Goal: Information Seeking & Learning: Learn about a topic

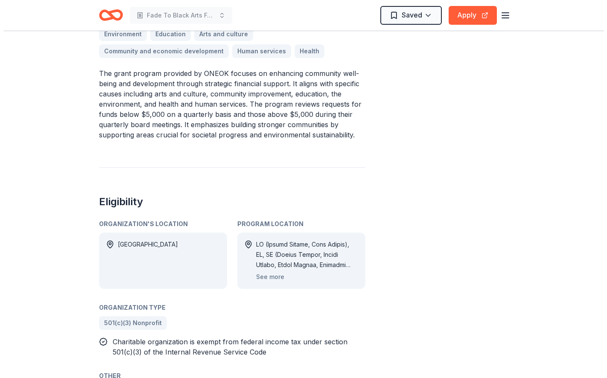
scroll to position [384, 0]
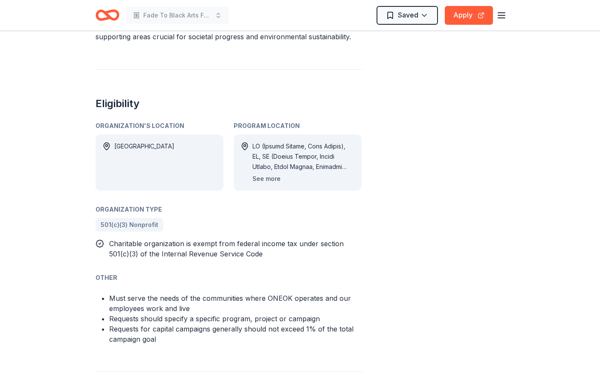
click at [275, 180] on button "See more" at bounding box center [267, 179] width 28 height 10
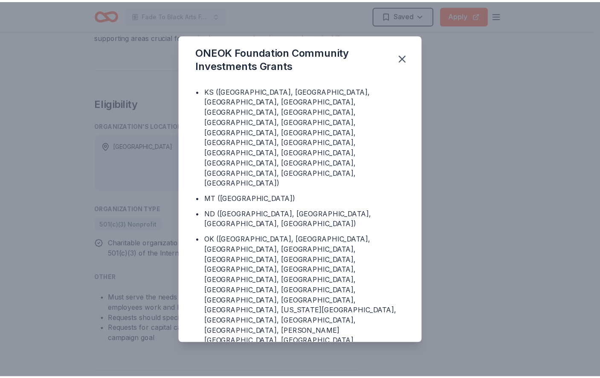
scroll to position [15, 0]
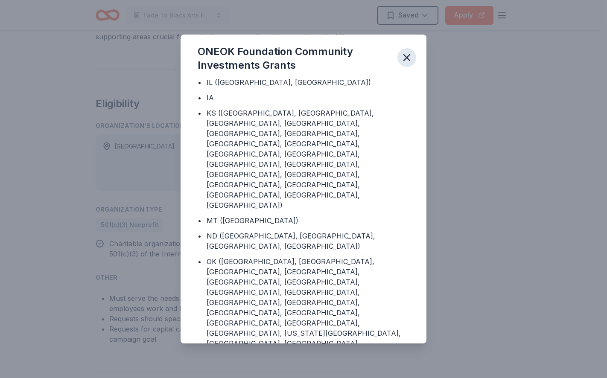
click at [403, 58] on icon "button" at bounding box center [407, 58] width 12 height 12
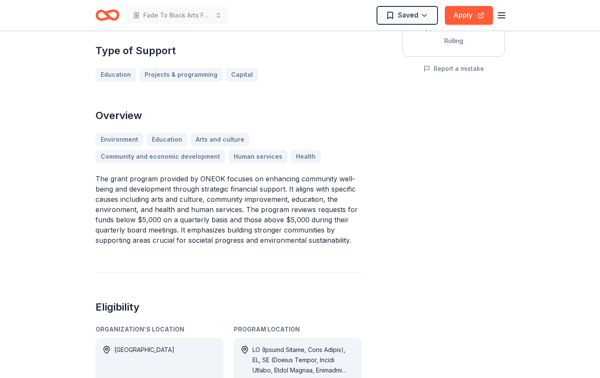
scroll to position [171, 0]
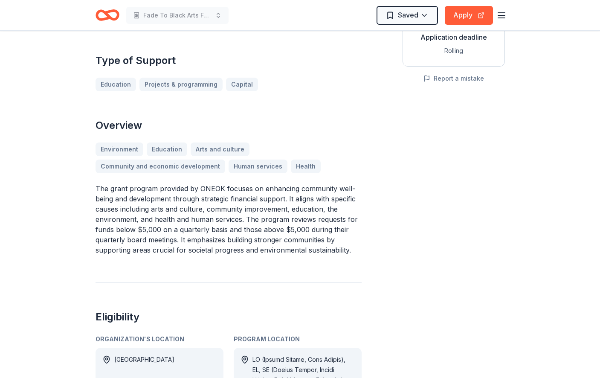
drag, startPoint x: 198, startPoint y: 187, endPoint x: 244, endPoint y: 189, distance: 45.7
click at [244, 189] on p "The grant program provided by ONEOK focuses on enhancing community well-being a…" at bounding box center [229, 219] width 266 height 72
click at [229, 211] on p "The grant program provided by ONEOK focuses on enhancing community well-being a…" at bounding box center [229, 219] width 266 height 72
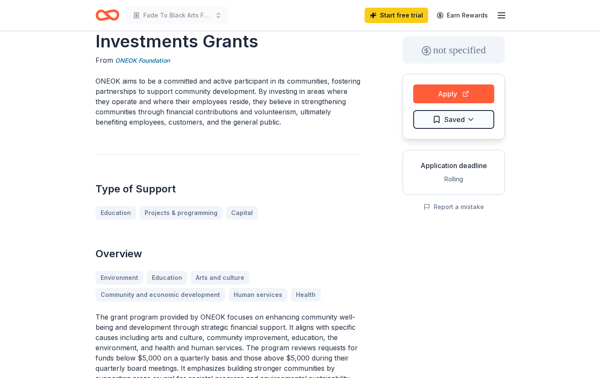
scroll to position [0, 0]
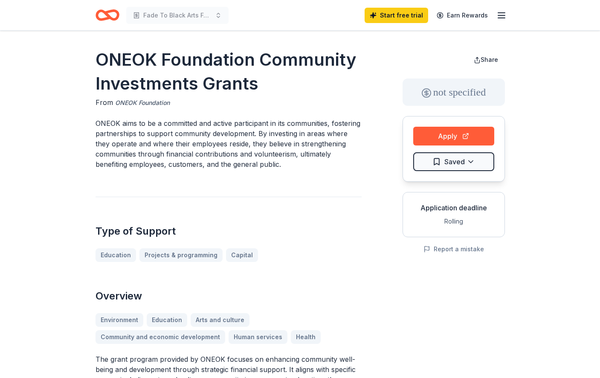
click at [148, 102] on link "ONEOK Foundation" at bounding box center [142, 103] width 55 height 10
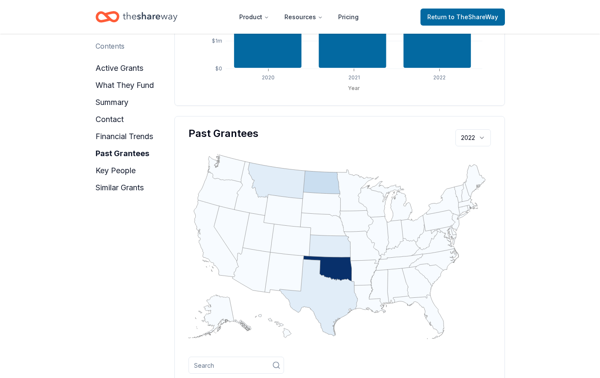
scroll to position [811, 0]
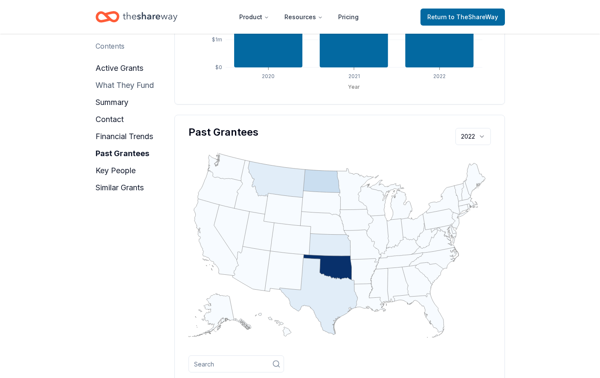
click at [133, 87] on button "what they fund" at bounding box center [125, 86] width 58 height 14
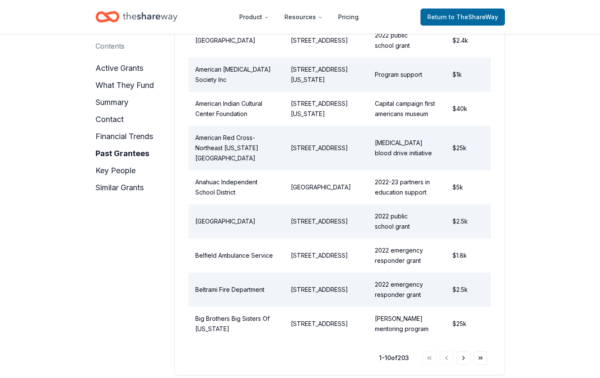
scroll to position [1271, 0]
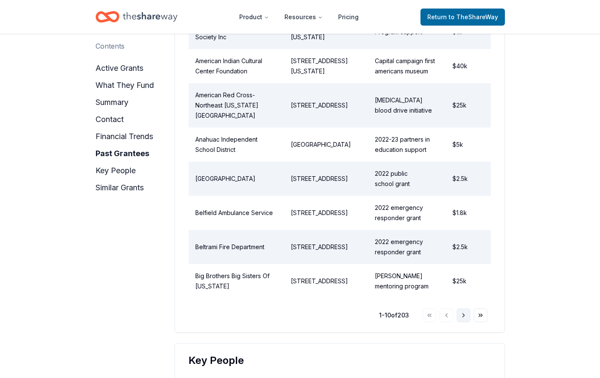
click at [464, 309] on button "Go to next page" at bounding box center [464, 316] width 14 height 14
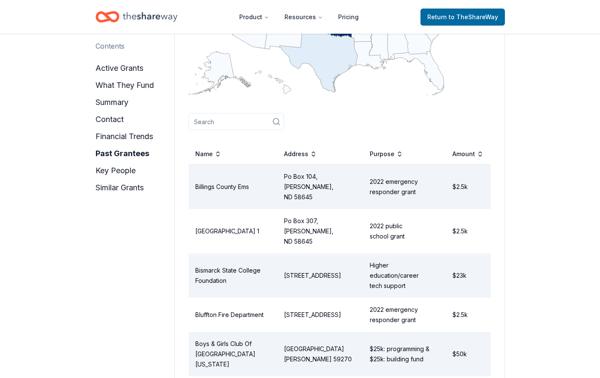
scroll to position [1015, 0]
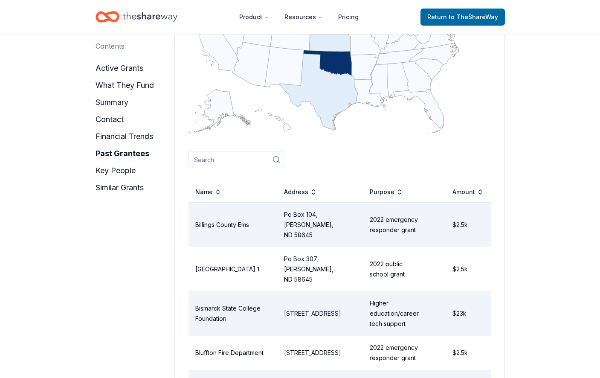
click at [240, 151] on input at bounding box center [237, 159] width 96 height 17
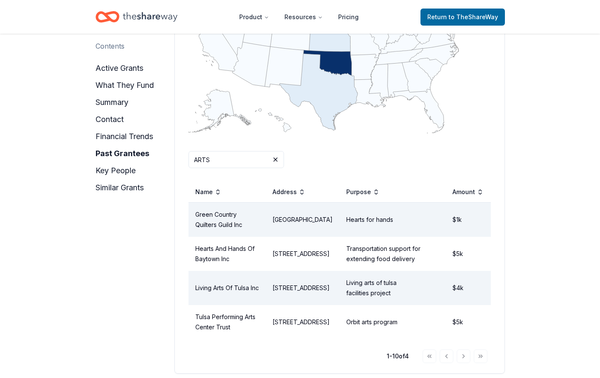
type input "ARTS"
click at [224, 312] on td "Tulsa Performing Arts Center Trust" at bounding box center [228, 322] width 78 height 34
drag, startPoint x: 256, startPoint y: 319, endPoint x: 195, endPoint y: 309, distance: 61.9
click at [195, 309] on td "Tulsa Performing Arts Center Trust" at bounding box center [228, 322] width 78 height 34
drag, startPoint x: 400, startPoint y: 313, endPoint x: 350, endPoint y: 314, distance: 49.9
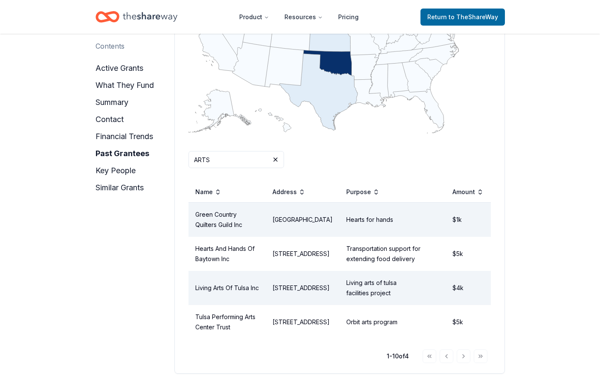
click at [357, 314] on td "Orbit arts program" at bounding box center [393, 322] width 106 height 34
click at [204, 310] on td "Tulsa Performing Arts Center Trust" at bounding box center [228, 322] width 78 height 34
